Goal: Information Seeking & Learning: Learn about a topic

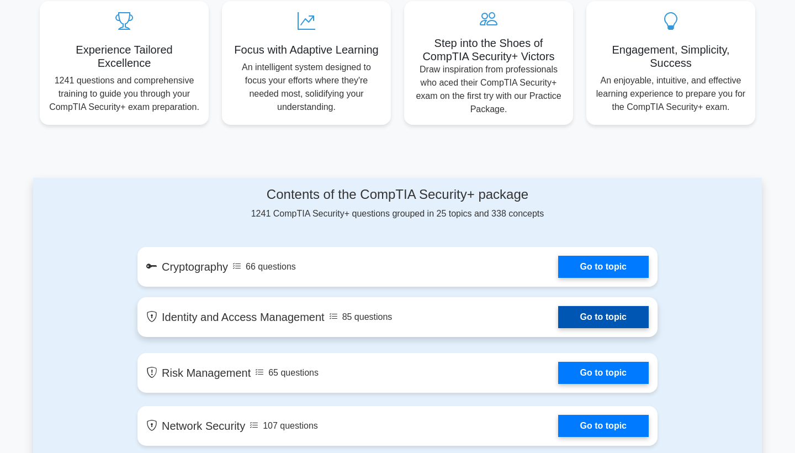
scroll to position [457, 0]
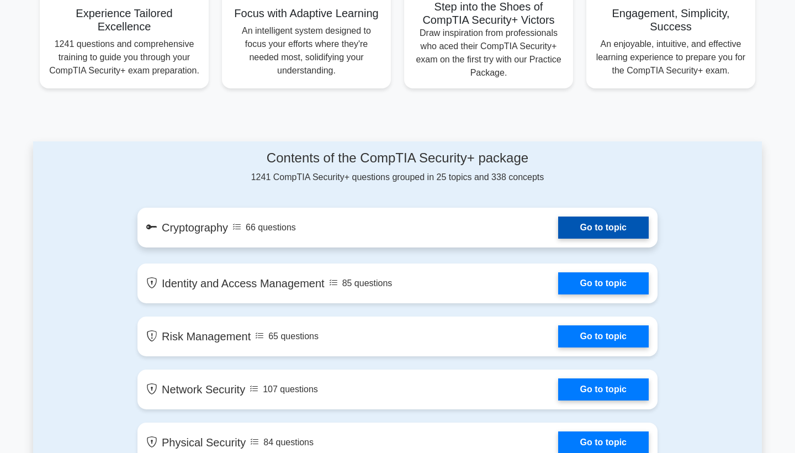
click at [558, 229] on link "Go to topic" at bounding box center [603, 227] width 91 height 22
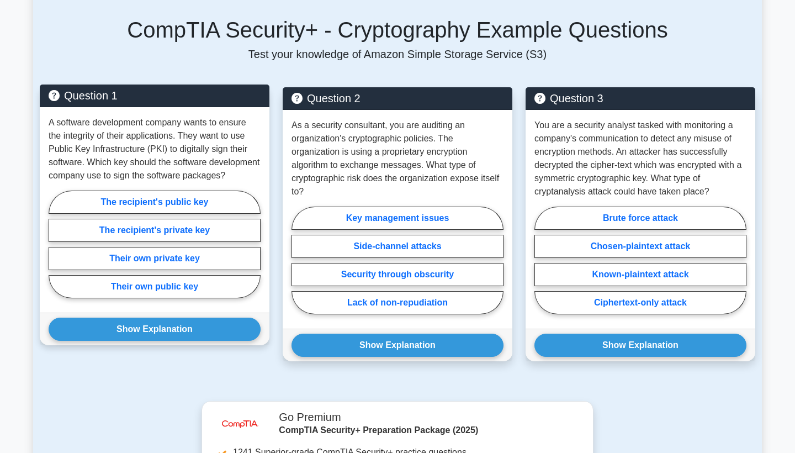
scroll to position [723, 0]
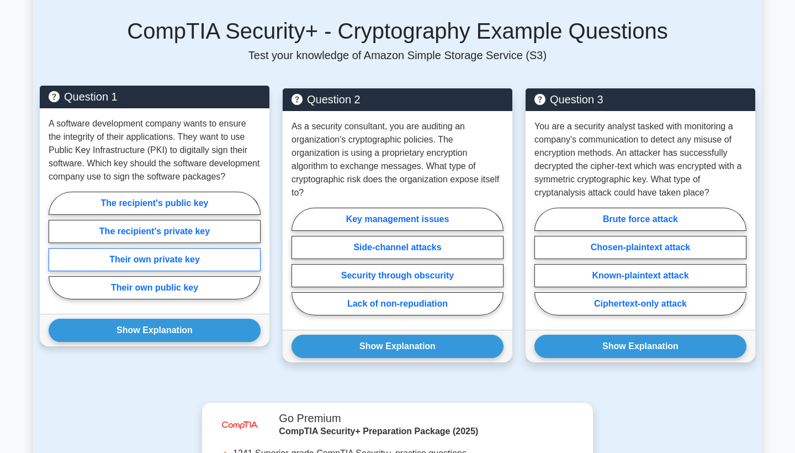
click at [198, 248] on label "Their own private key" at bounding box center [155, 259] width 212 height 23
click at [56, 247] on input "Their own private key" at bounding box center [52, 248] width 7 height 7
radio input "true"
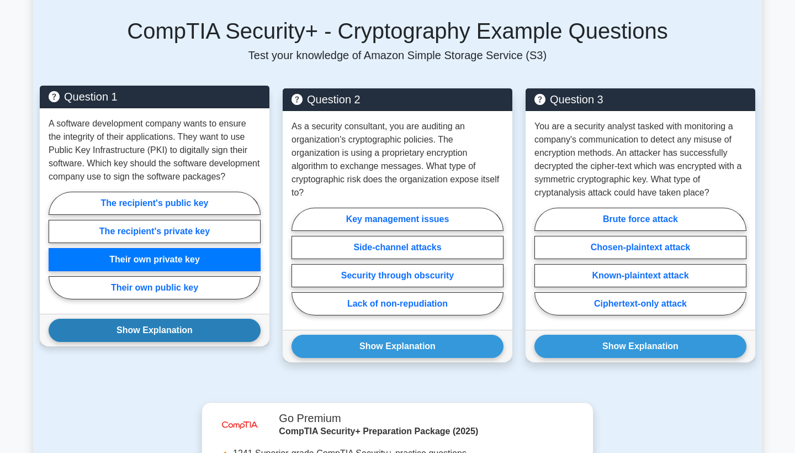
click at [185, 319] on button "Show Explanation" at bounding box center [155, 330] width 212 height 23
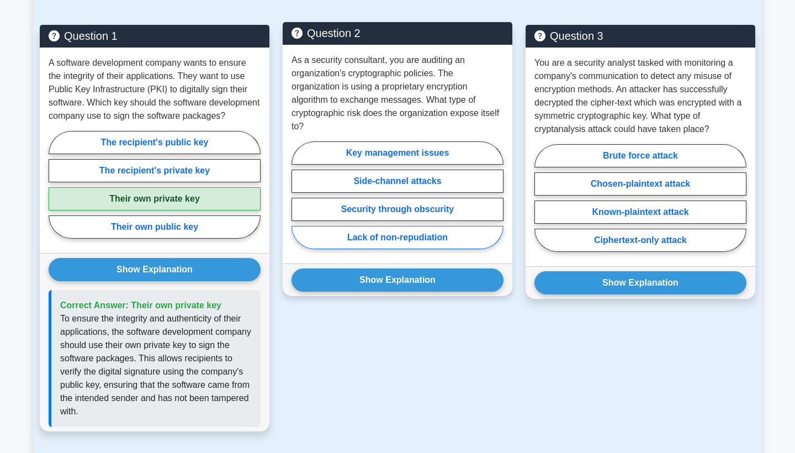
scroll to position [786, 0]
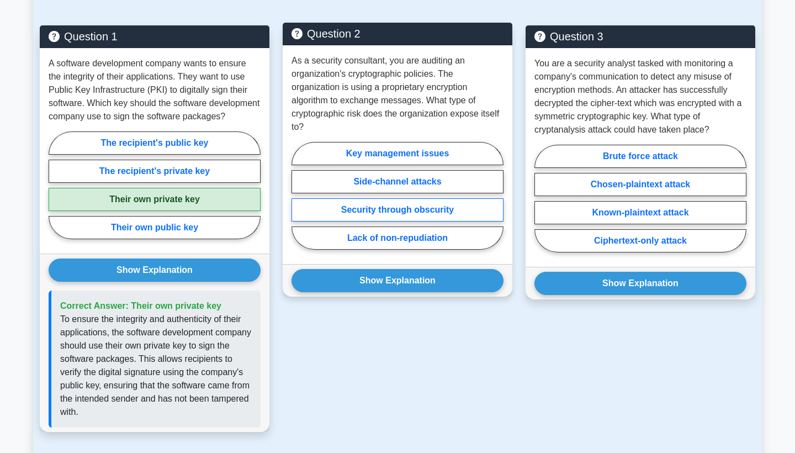
click at [436, 198] on label "Security through obscurity" at bounding box center [397, 209] width 212 height 23
click at [299, 195] on input "Security through obscurity" at bounding box center [294, 198] width 7 height 7
radio input "true"
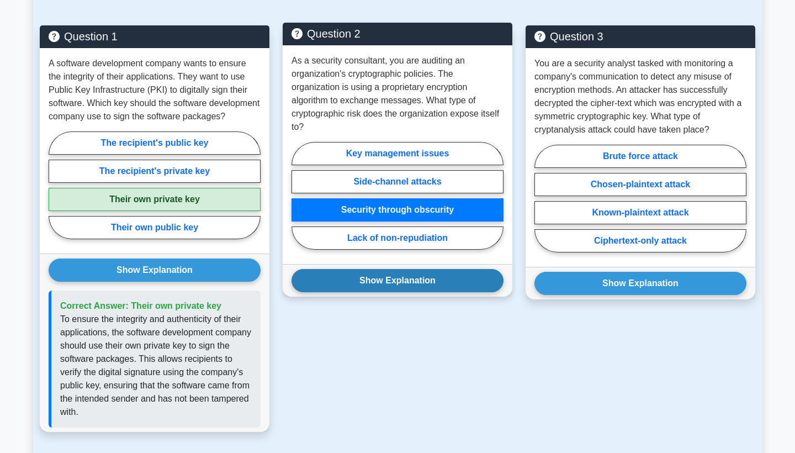
click at [427, 269] on button "Show Explanation" at bounding box center [397, 280] width 212 height 23
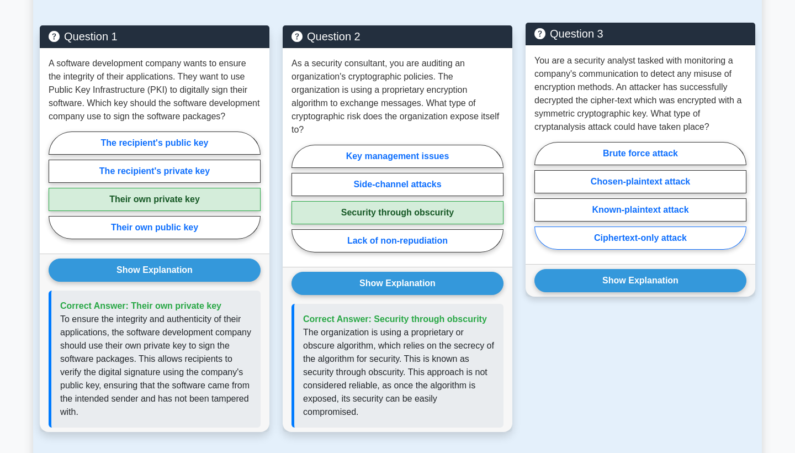
click at [634, 226] on label "Ciphertext-only attack" at bounding box center [640, 237] width 212 height 23
click at [542, 203] on input "Ciphertext-only attack" at bounding box center [537, 198] width 7 height 7
radio input "true"
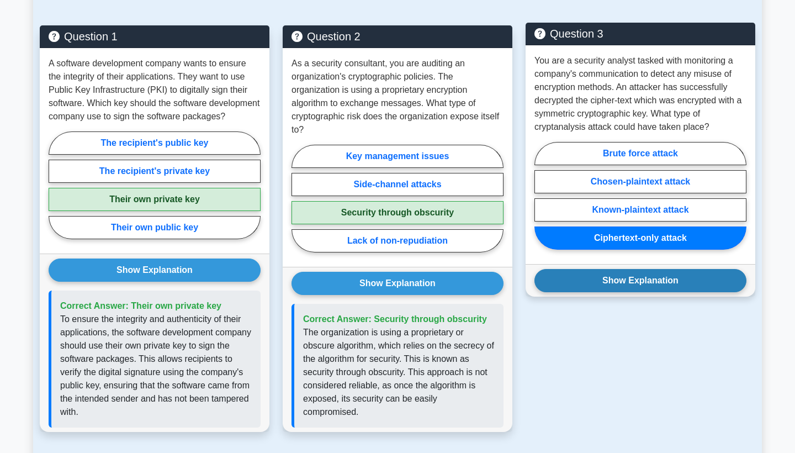
click at [643, 269] on button "Show Explanation" at bounding box center [640, 280] width 212 height 23
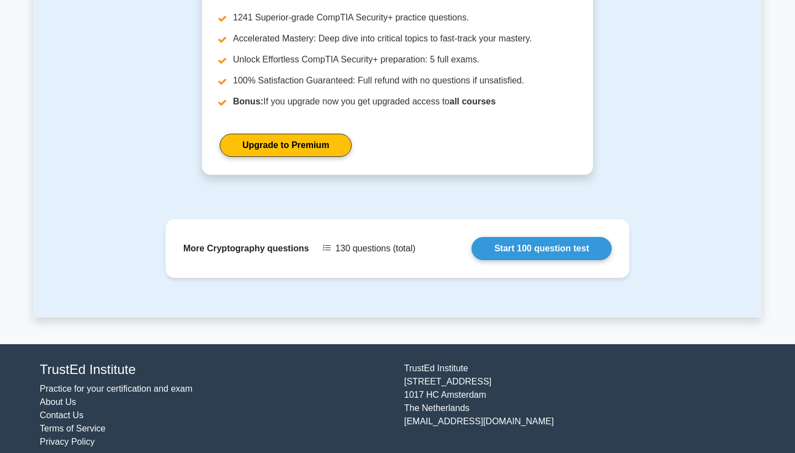
scroll to position [1291, 0]
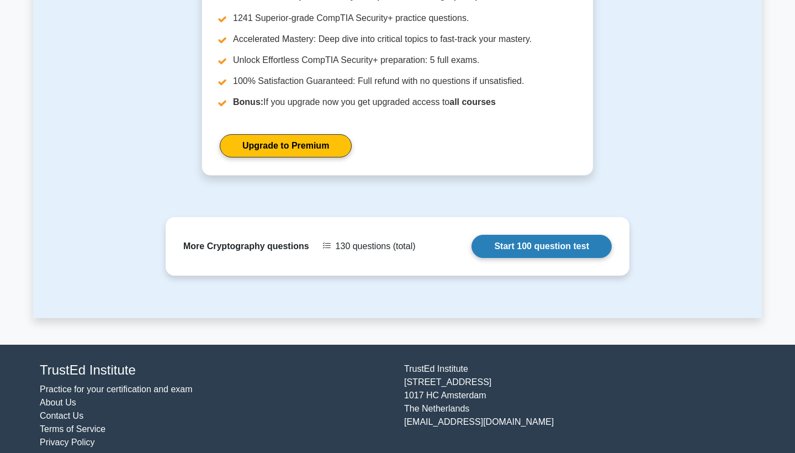
click at [550, 235] on link "Start 100 question test" at bounding box center [541, 246] width 140 height 23
